Goal: Book appointment/travel/reservation

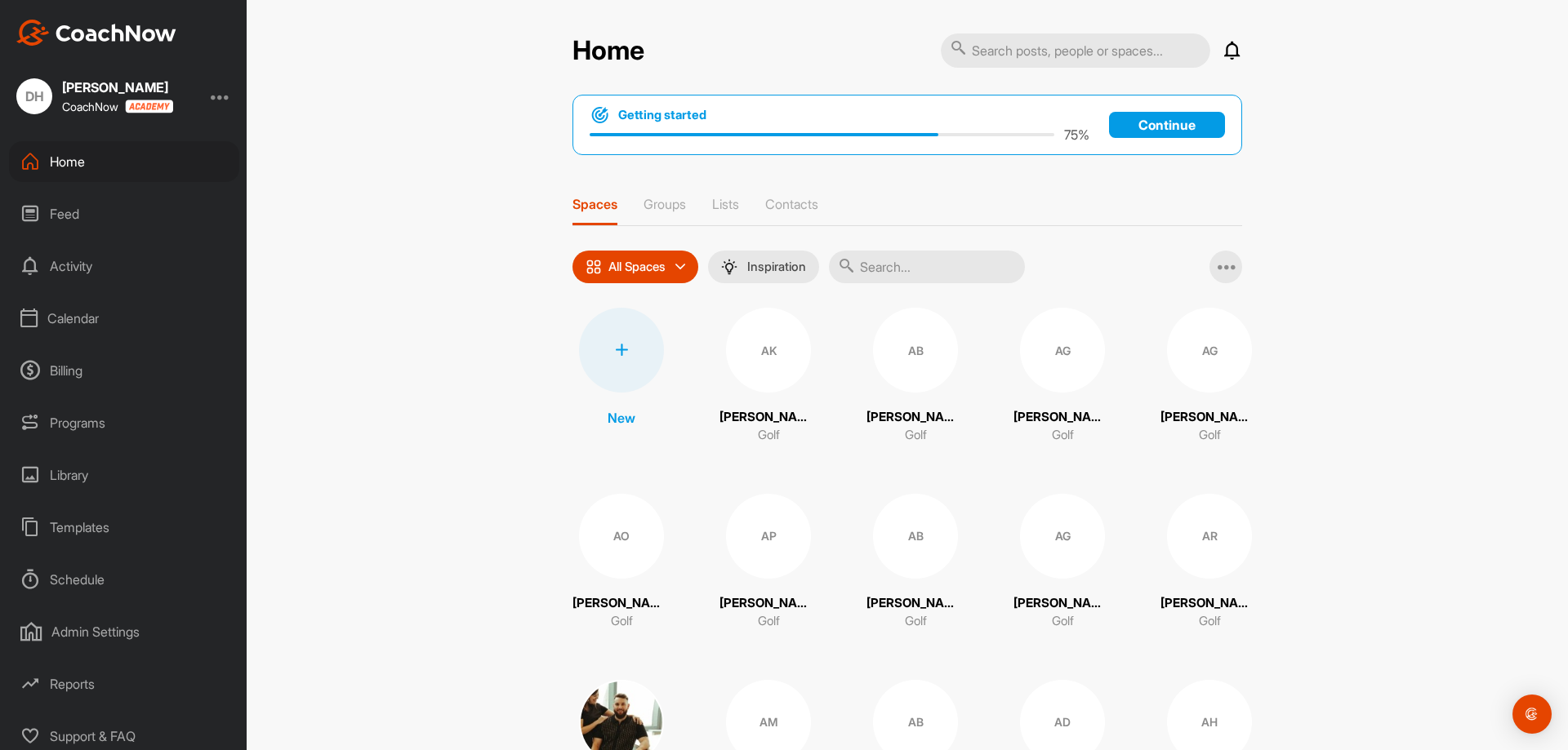
click at [76, 320] on div "Calendar" at bounding box center [124, 318] width 231 height 41
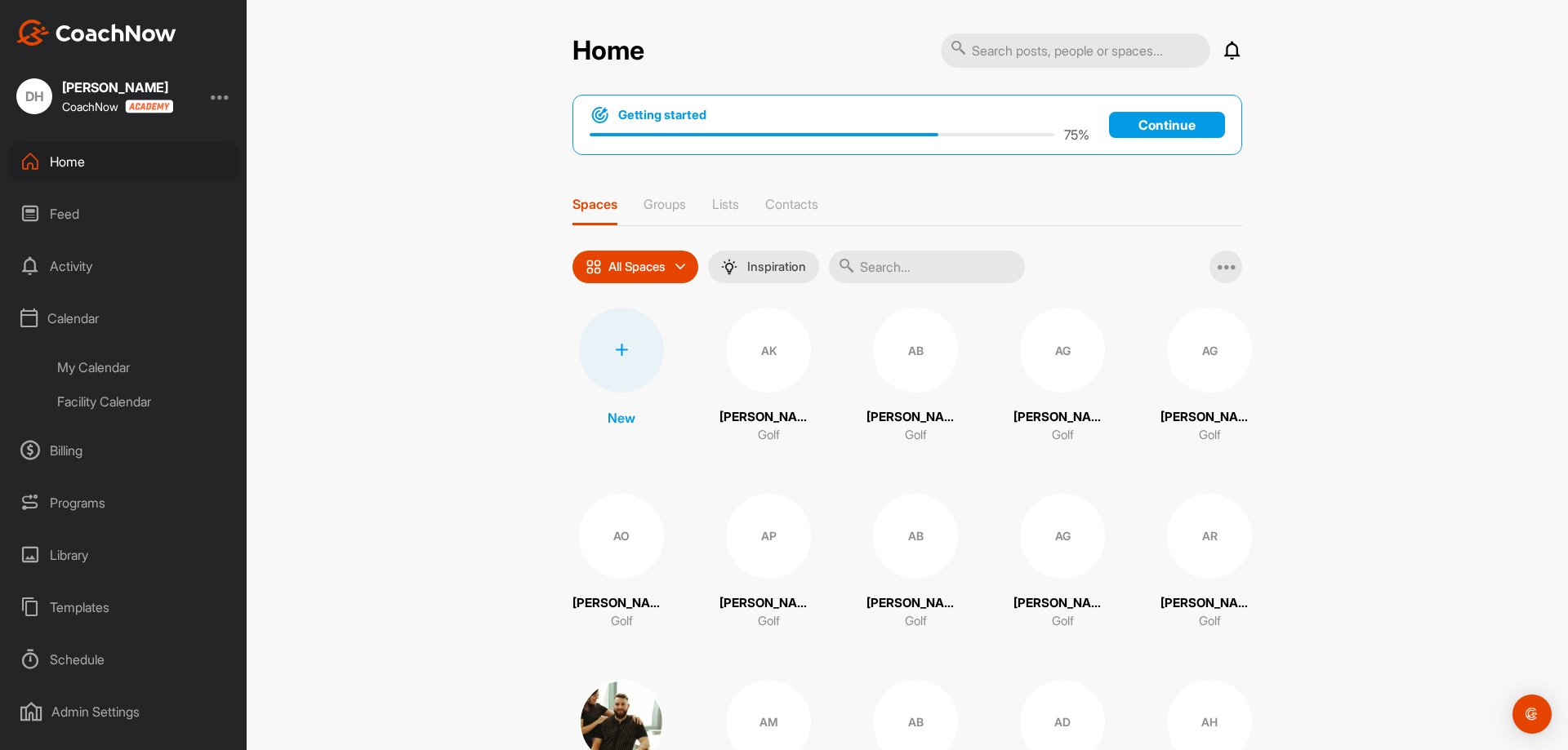
click at [117, 403] on div "Facility Calendar" at bounding box center [142, 402] width 193 height 35
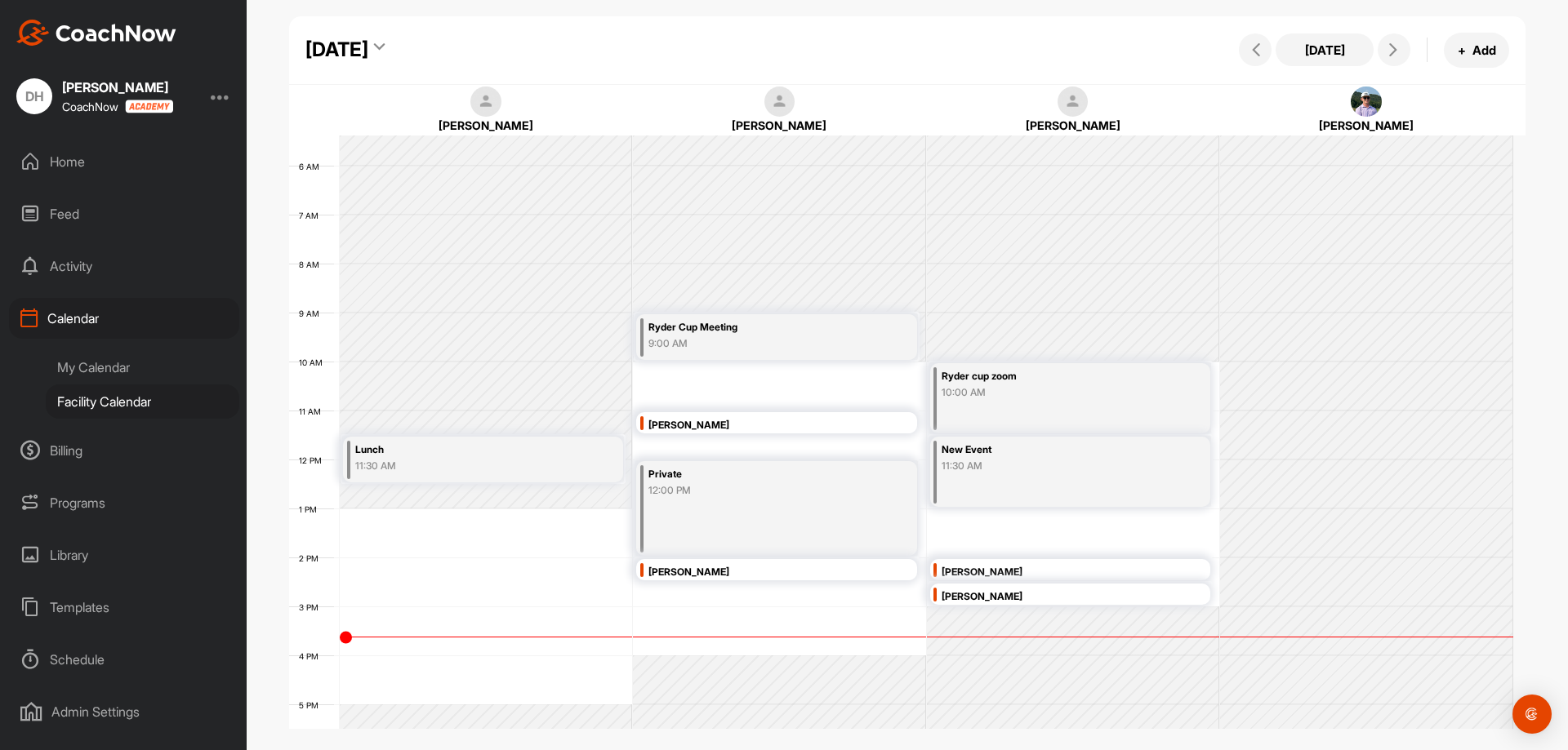
scroll to position [364, 0]
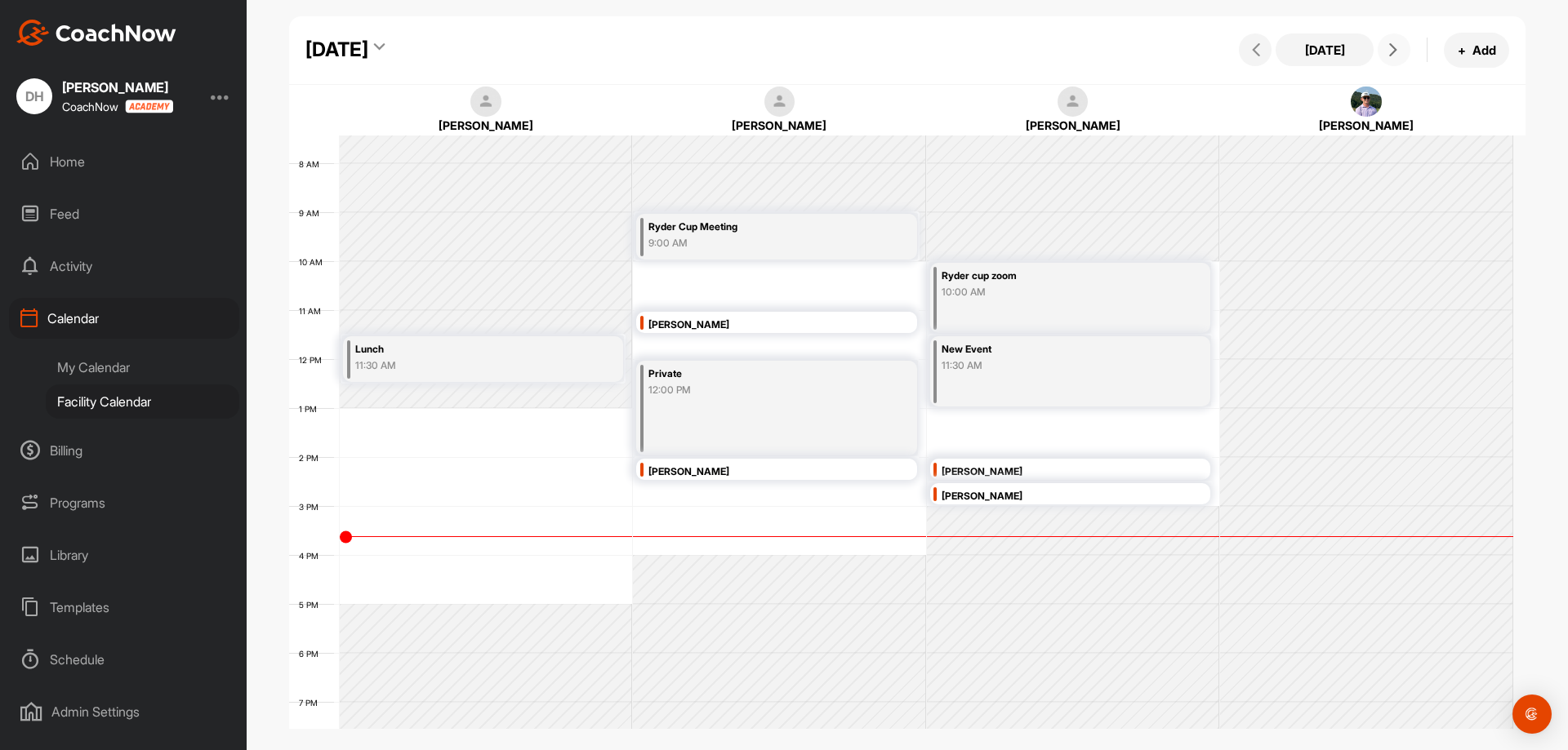
click at [1398, 58] on button at bounding box center [1395, 50] width 33 height 33
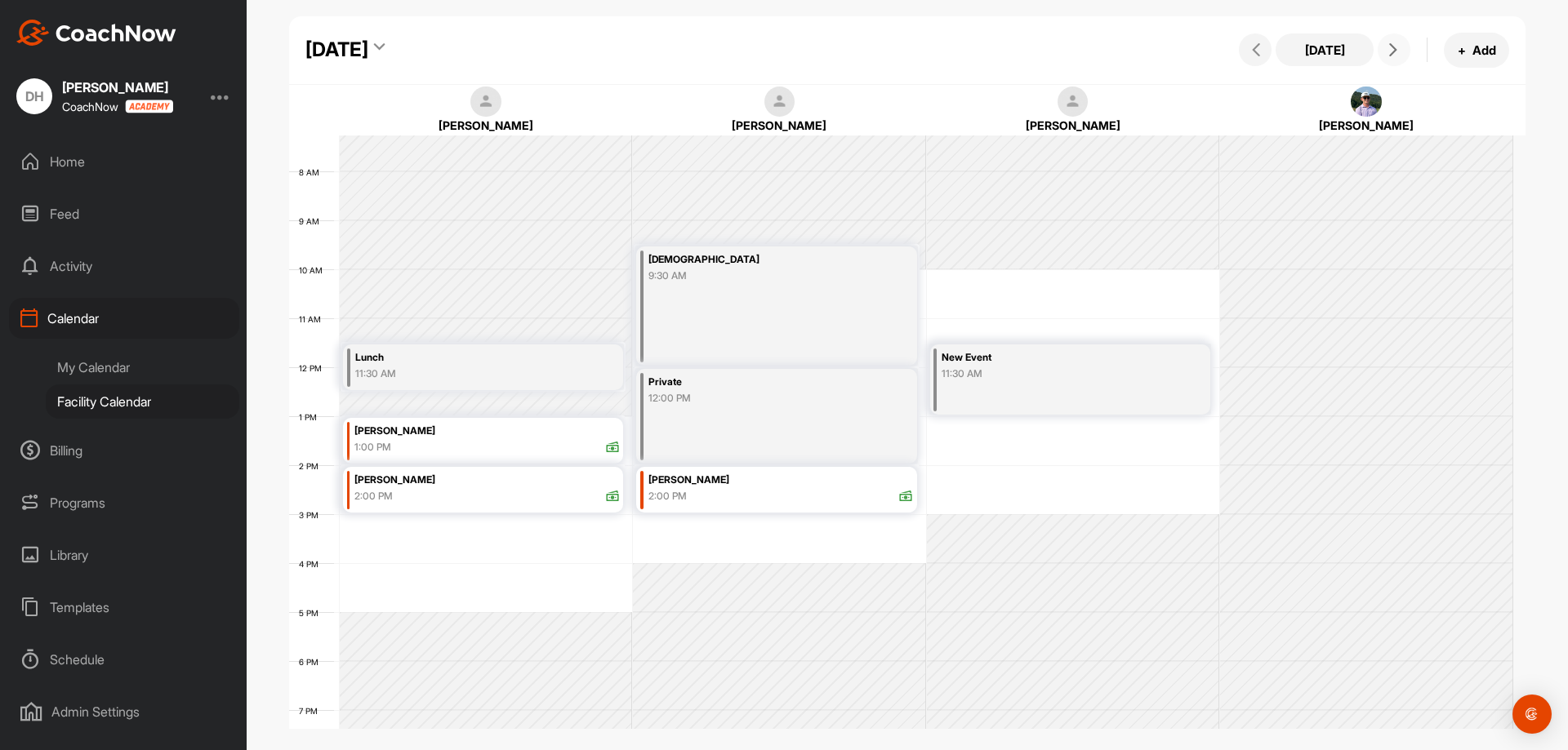
scroll to position [408, 0]
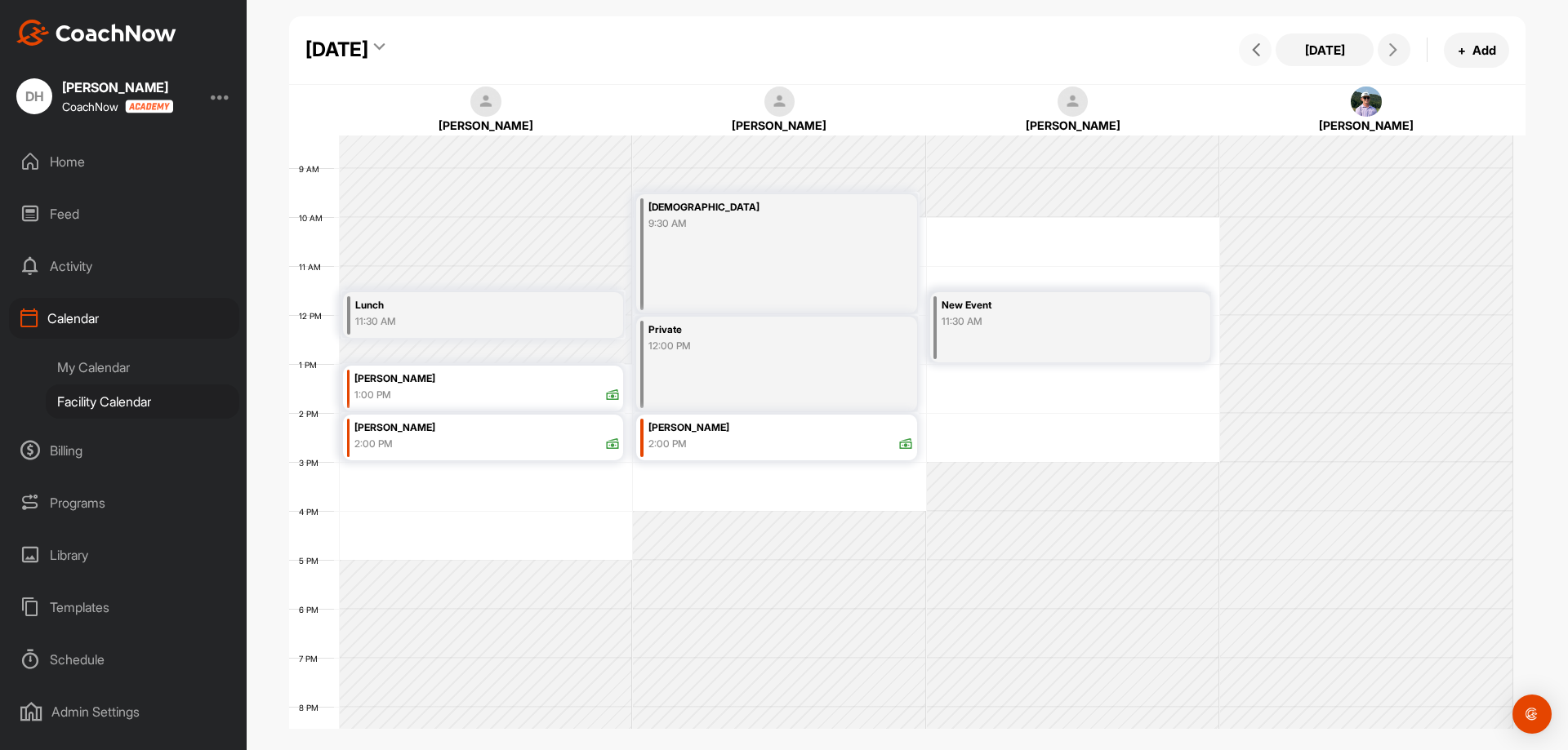
click at [1259, 49] on icon at bounding box center [1256, 49] width 13 height 13
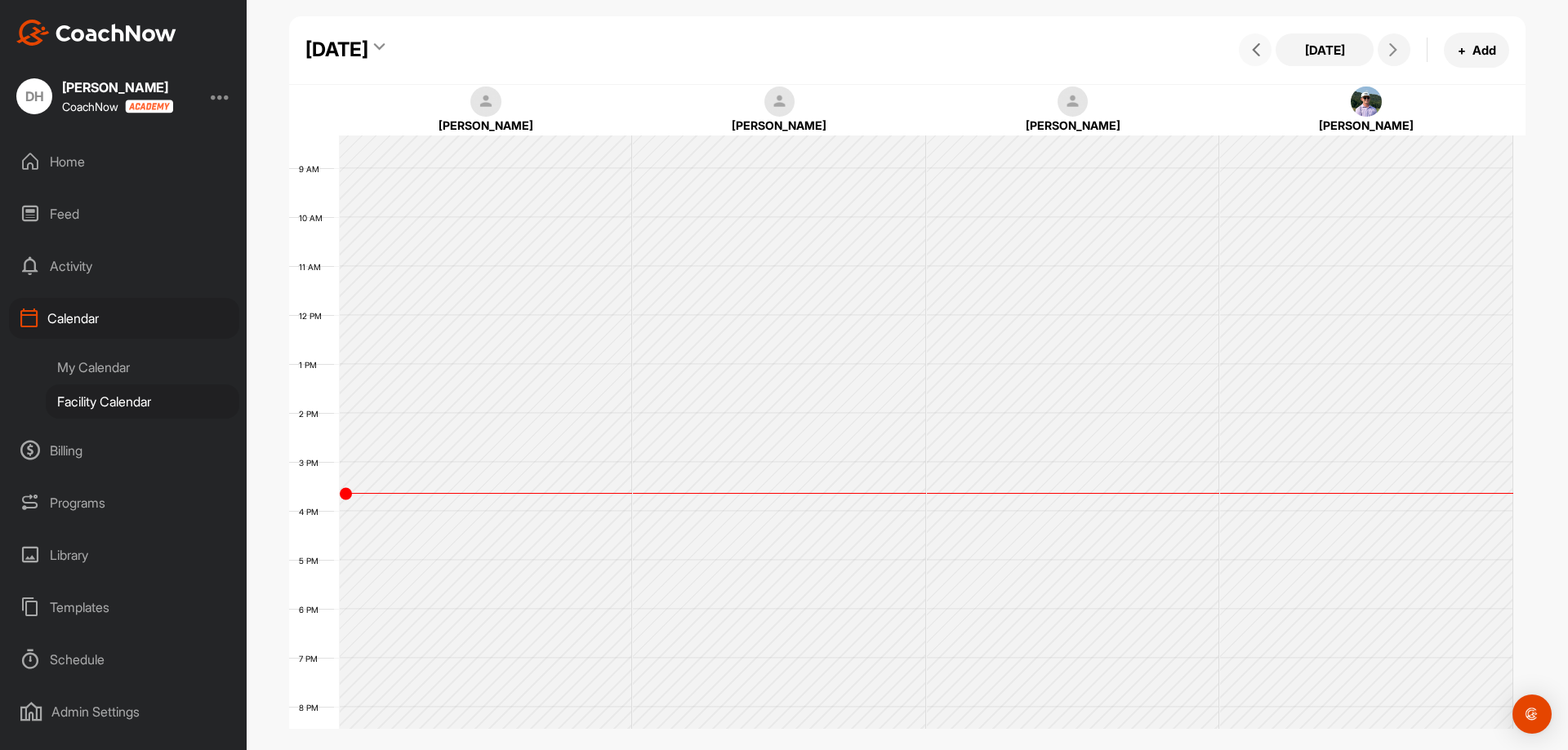
scroll to position [283, 0]
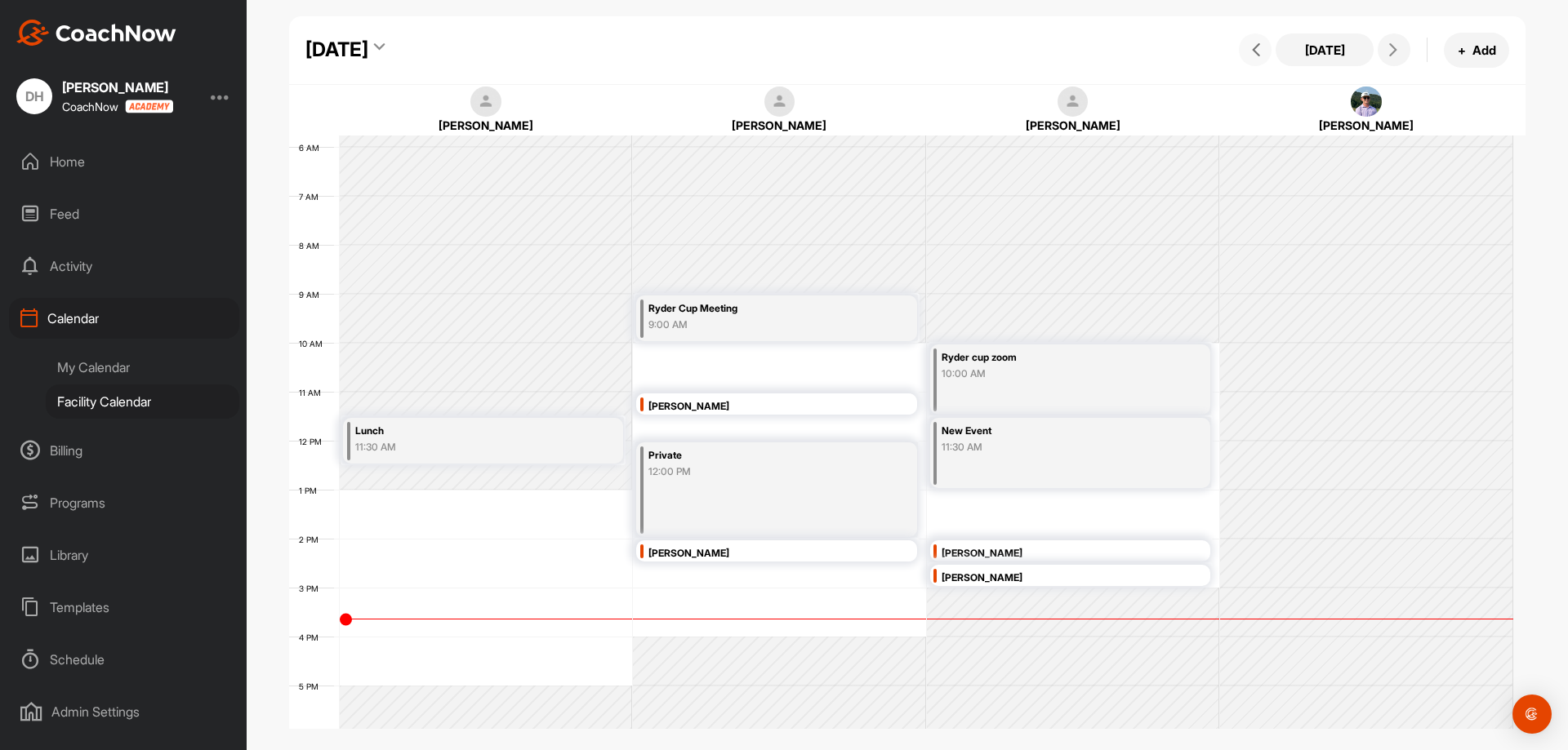
click at [706, 549] on div "[PERSON_NAME]" at bounding box center [781, 554] width 265 height 19
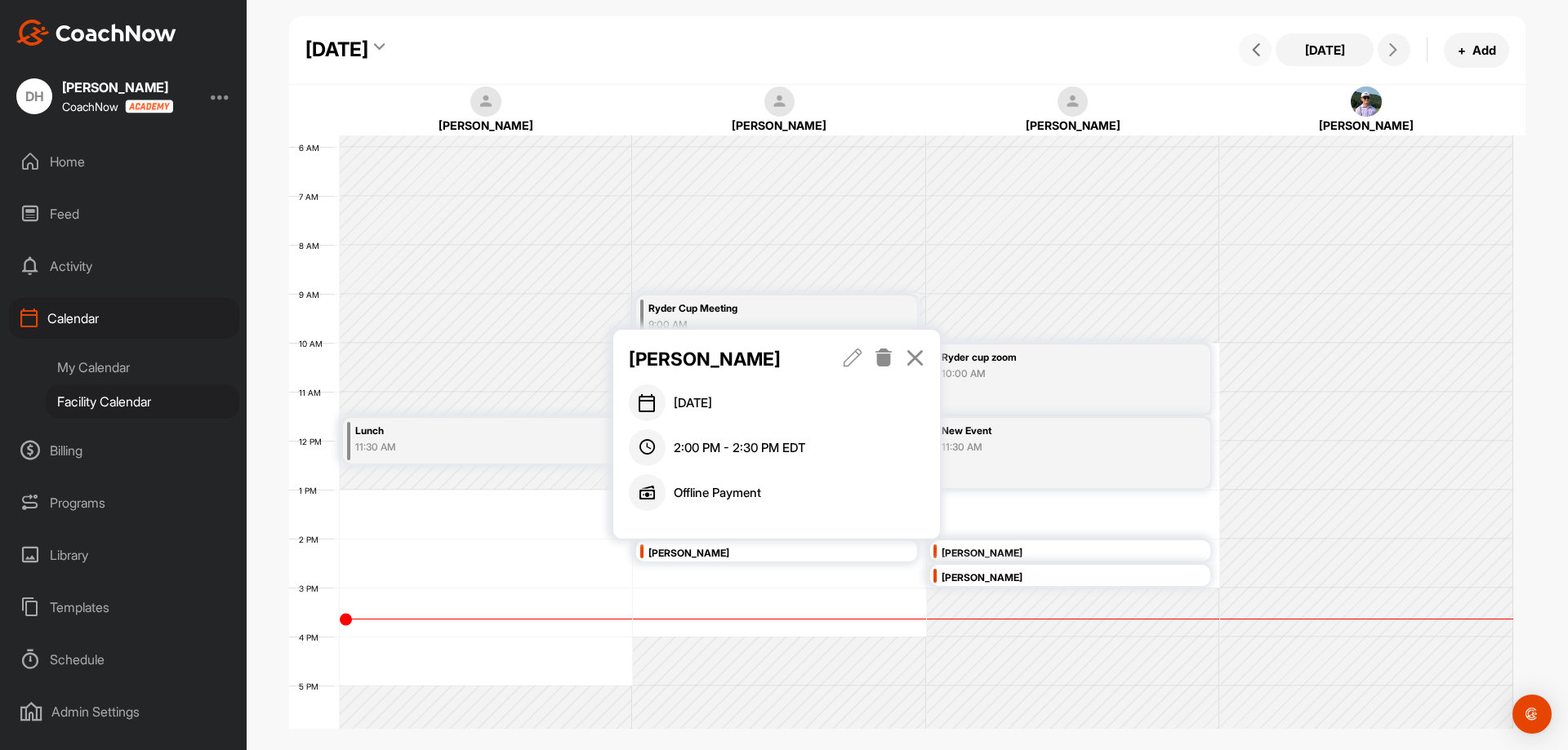
click at [721, 597] on div "12 AM 1 AM 2 AM 3 AM 4 AM 5 AM 6 AM 7 AM 8 AM 9 AM 10 AM 11 AM 12 PM 1 PM 2 PM …" at bounding box center [901, 440] width 1225 height 1176
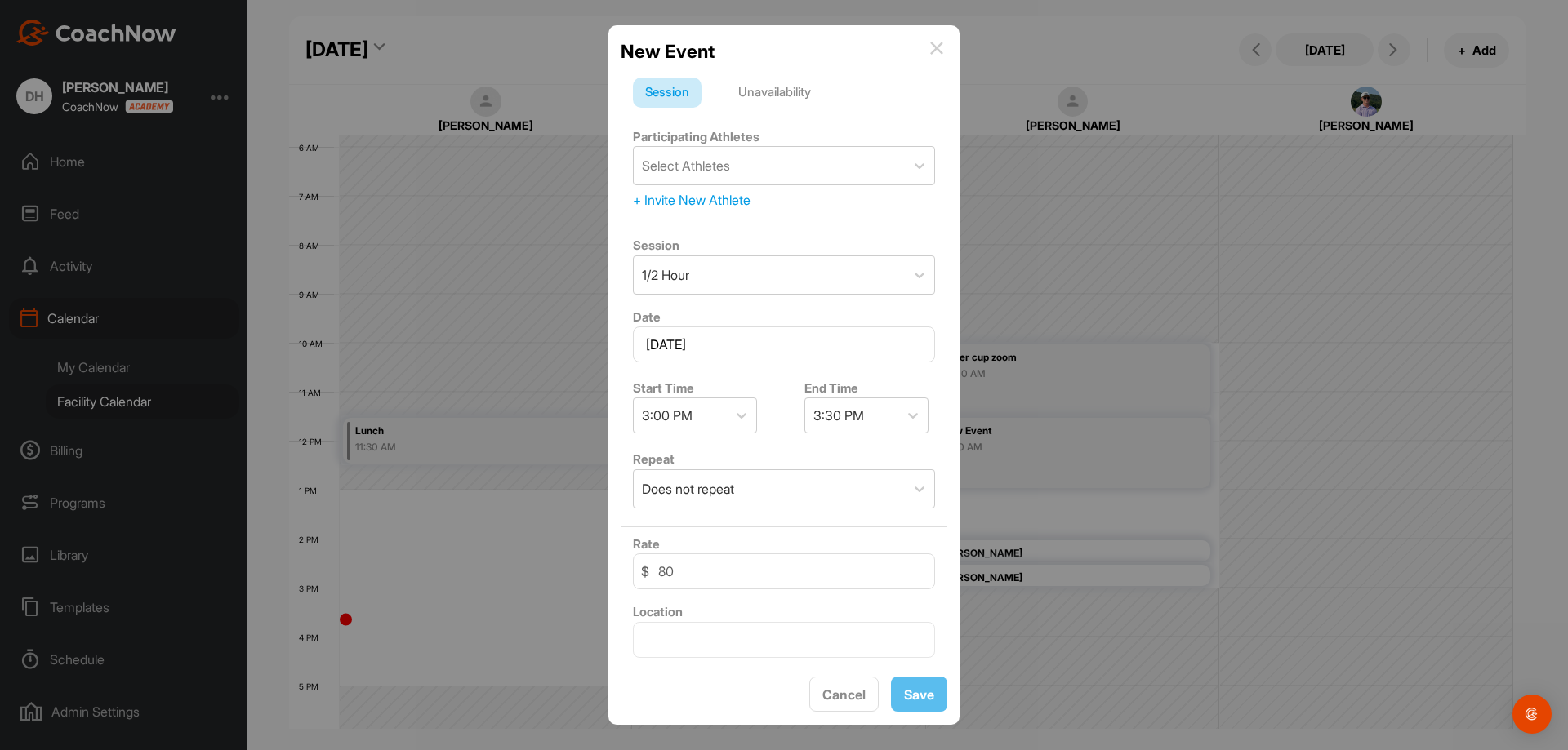
click at [938, 49] on img at bounding box center [937, 48] width 13 height 13
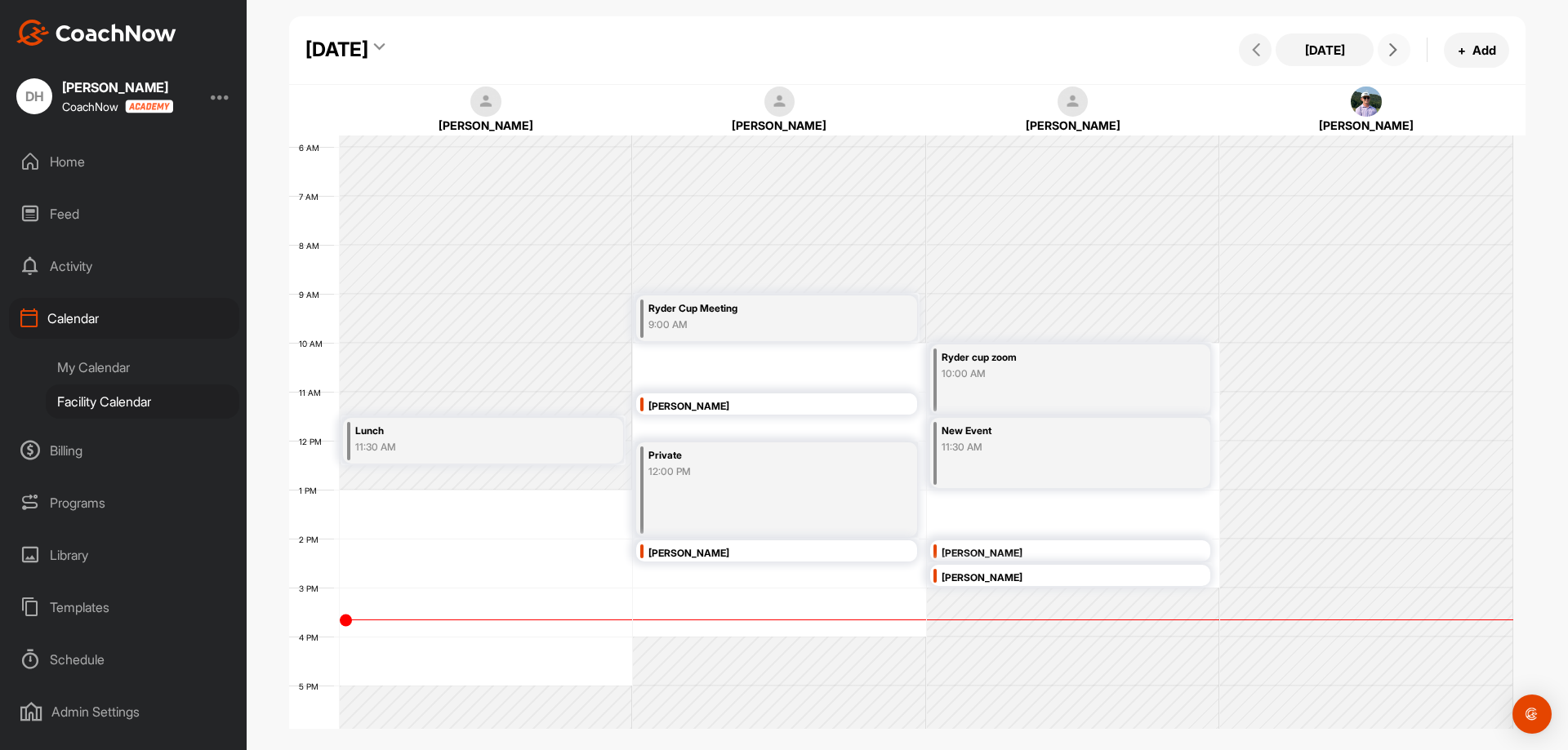
click at [1395, 46] on icon at bounding box center [1393, 49] width 13 height 13
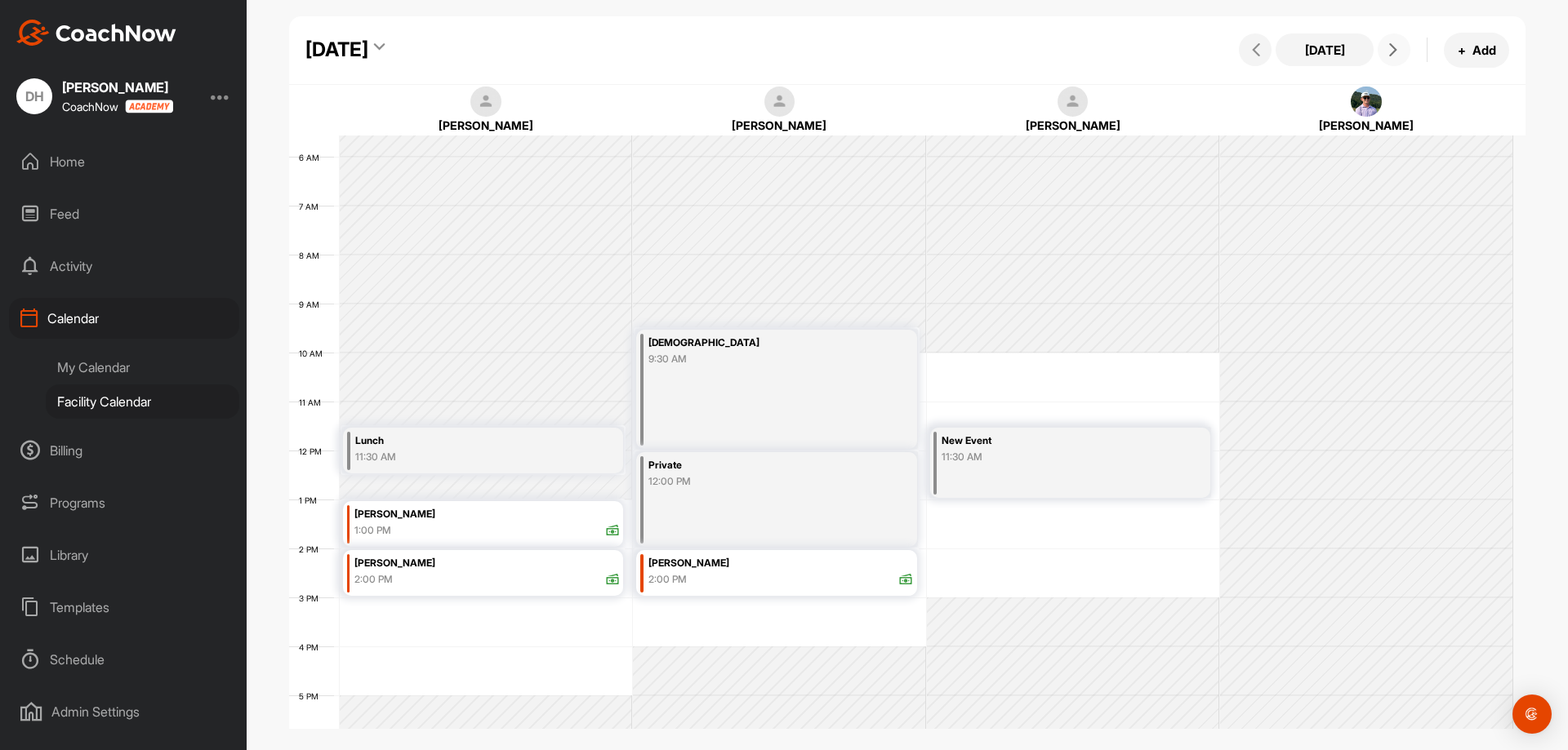
scroll to position [327, 0]
